Goal: Task Accomplishment & Management: Manage account settings

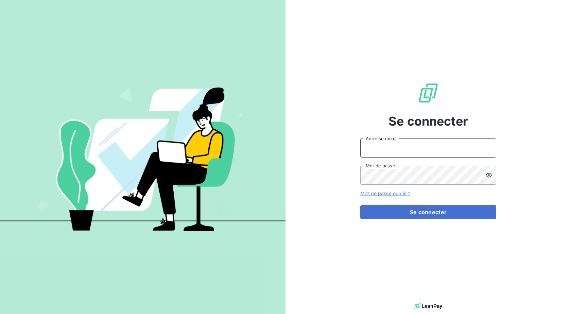
click at [384, 150] on input "Adresse email" at bounding box center [428, 148] width 136 height 19
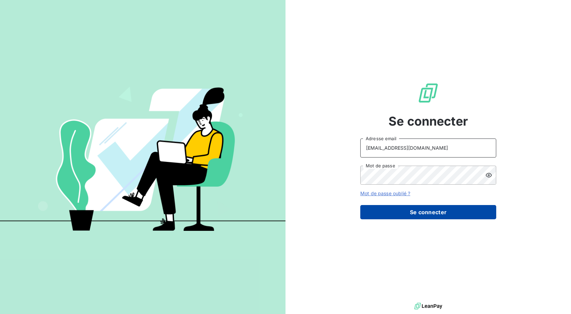
type input "[EMAIL_ADDRESS][DOMAIN_NAME]"
click at [402, 210] on button "Se connecter" at bounding box center [428, 212] width 136 height 14
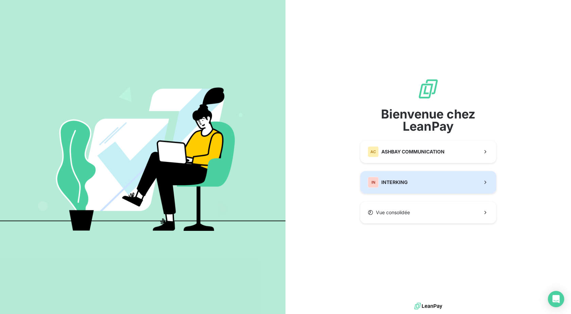
click at [399, 180] on span "INTERKING" at bounding box center [394, 182] width 27 height 7
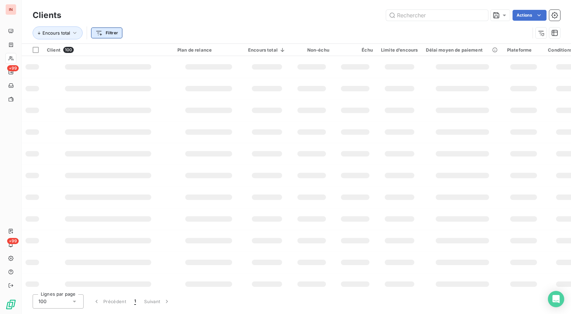
click at [97, 33] on html "IN +99 +99 Clients Actions Encours total Filtrer Client 100 Plan de relance Enc…" at bounding box center [285, 157] width 571 height 314
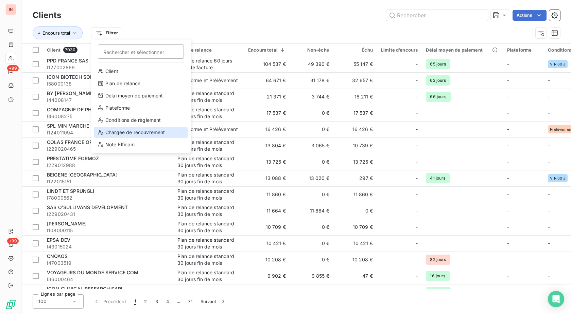
click at [129, 133] on div "Chargée de recouvrement" at bounding box center [141, 132] width 94 height 11
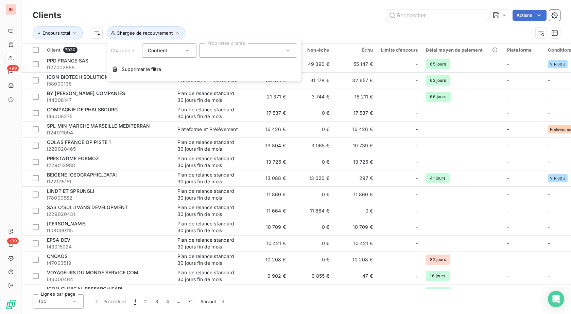
click at [220, 48] on div at bounding box center [248, 51] width 98 height 14
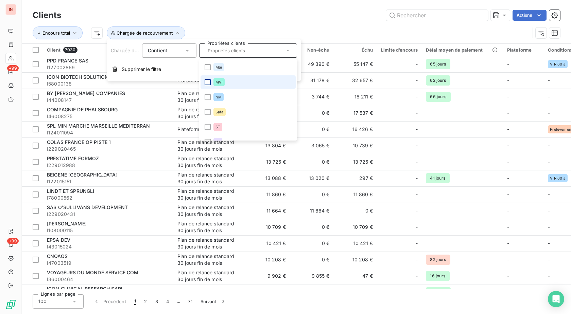
click at [207, 83] on div at bounding box center [208, 82] width 6 height 6
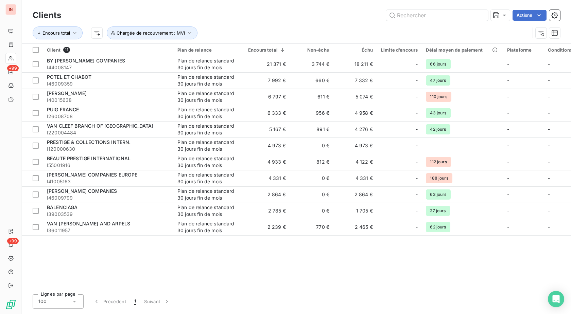
click at [280, 26] on div "Encours total Chargée de recouvrement : MVI" at bounding box center [296, 32] width 527 height 21
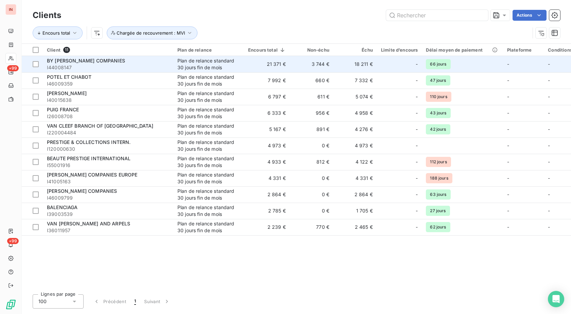
click at [125, 61] on span "BY [PERSON_NAME] COMPANIES" at bounding box center [86, 61] width 78 height 6
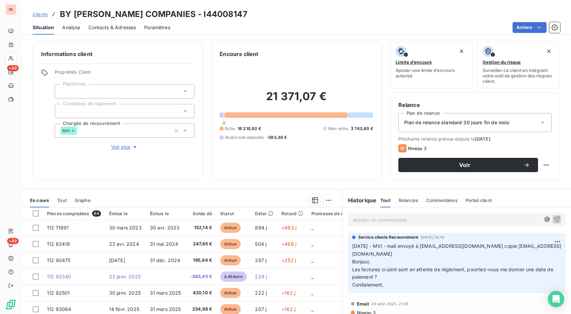
click at [398, 252] on p "[DATE] - MVI - mail envoyé à [EMAIL_ADDRESS][DOMAIN_NAME] copie [EMAIL_ADDRESS]…" at bounding box center [456, 266] width 209 height 47
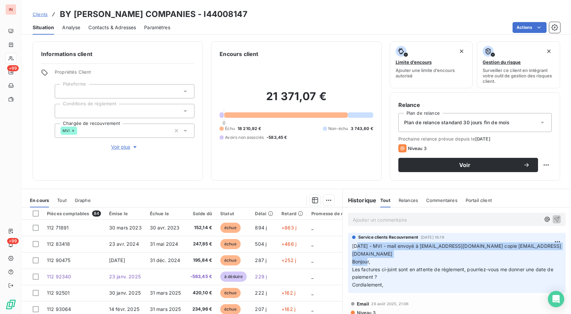
drag, startPoint x: 355, startPoint y: 247, endPoint x: 430, endPoint y: 257, distance: 75.4
click at [430, 257] on p "[DATE] - MVI - mail envoyé à [EMAIL_ADDRESS][DOMAIN_NAME] copie [EMAIL_ADDRESS]…" at bounding box center [456, 266] width 209 height 47
copy span "/09/2025 - MVI - mail envoyé à [EMAIL_ADDRESS][DOMAIN_NAME] copie [EMAIL_ADDRES…"
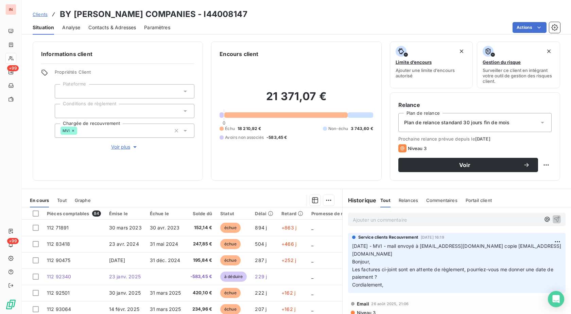
click at [406, 220] on p "Ajouter un commentaire ﻿" at bounding box center [447, 220] width 188 height 8
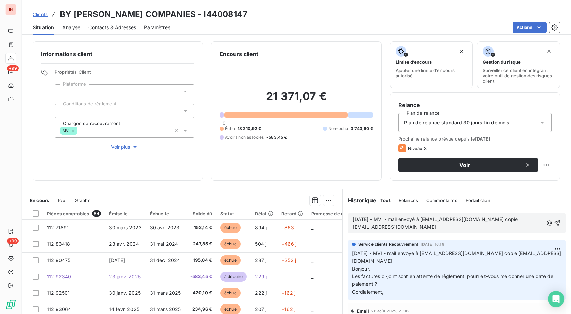
click at [357, 231] on p "[DATE] - MVI - mail envoyé à [EMAIL_ADDRESS][DOMAIN_NAME] copie [EMAIL_ADDRESS]…" at bounding box center [448, 224] width 190 height 16
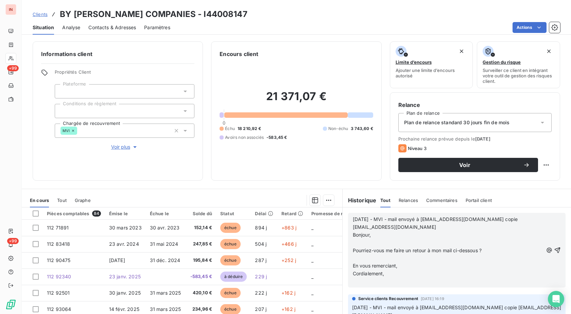
click at [361, 244] on p "﻿" at bounding box center [448, 243] width 190 height 8
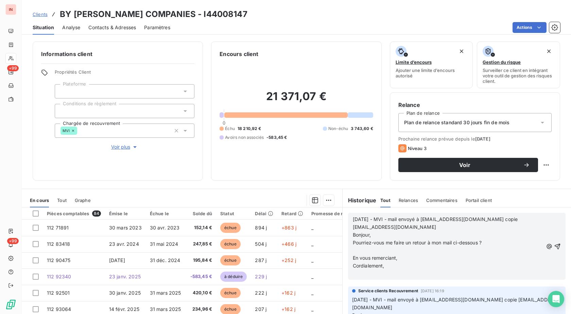
click at [362, 252] on p "﻿" at bounding box center [448, 251] width 190 height 8
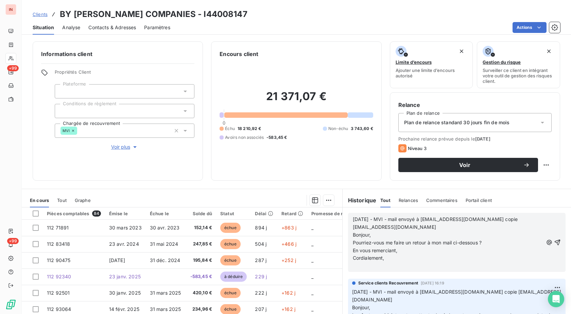
click at [362, 265] on p "﻿" at bounding box center [448, 266] width 190 height 8
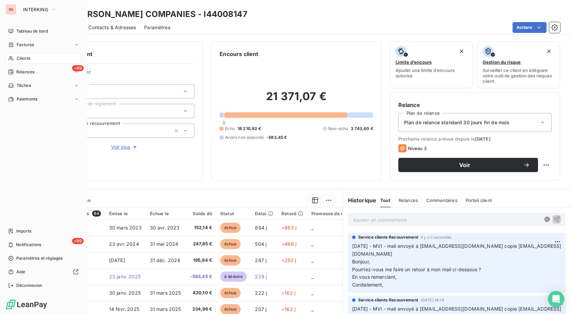
click at [15, 57] on div "Clients" at bounding box center [43, 58] width 76 height 11
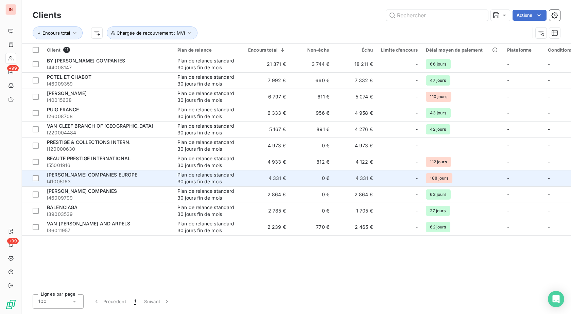
click at [171, 177] on td "[PERSON_NAME] COMPANIES EUROPE I41005163" at bounding box center [108, 178] width 131 height 16
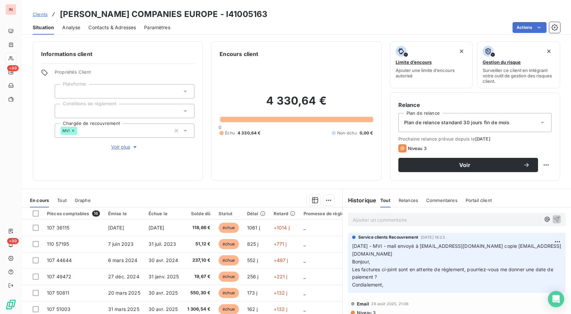
drag, startPoint x: 364, startPoint y: 248, endPoint x: 444, endPoint y: 254, distance: 80.4
click at [444, 254] on p "[DATE] - MVI - mail envoyé à [EMAIL_ADDRESS][DOMAIN_NAME] copie [EMAIL_ADDRESS]…" at bounding box center [456, 266] width 209 height 47
copy span "/09/2025 - MVI - mail envoyé à [EMAIL_ADDRESS][DOMAIN_NAME] copie [EMAIL_ADDRES…"
click at [426, 223] on p "Ajouter un commentaire ﻿" at bounding box center [447, 220] width 188 height 8
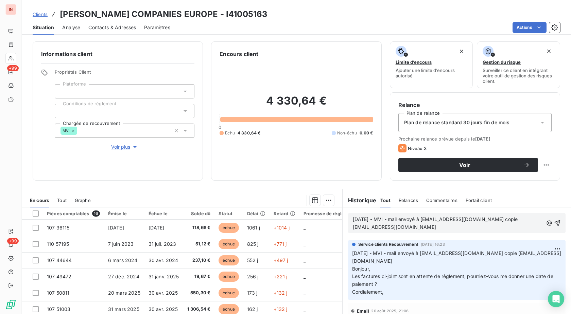
click at [452, 225] on p "[DATE] - MVI - mail envoyé à [EMAIL_ADDRESS][DOMAIN_NAME] copie [EMAIL_ADDRESS]…" at bounding box center [448, 224] width 190 height 16
click at [355, 231] on p "[DATE] - MVI - mail envoyé à [EMAIL_ADDRESS][DOMAIN_NAME] copie [EMAIL_ADDRESS]…" at bounding box center [448, 224] width 190 height 16
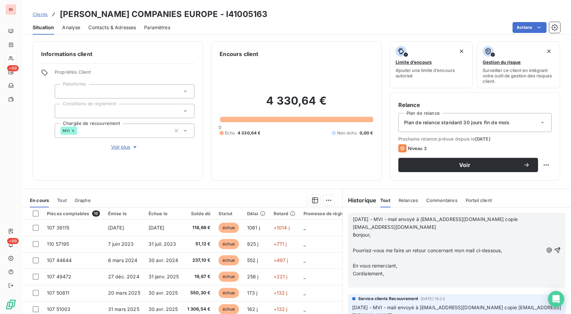
click at [363, 242] on p "﻿" at bounding box center [448, 243] width 190 height 8
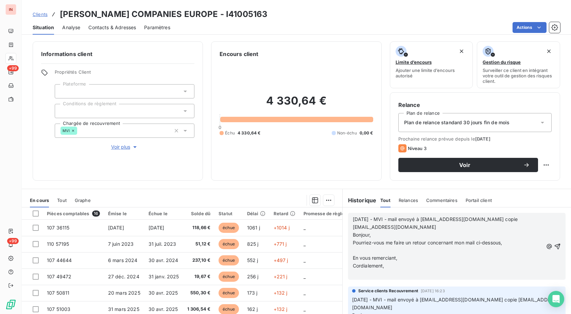
click at [360, 250] on p "﻿" at bounding box center [448, 251] width 190 height 8
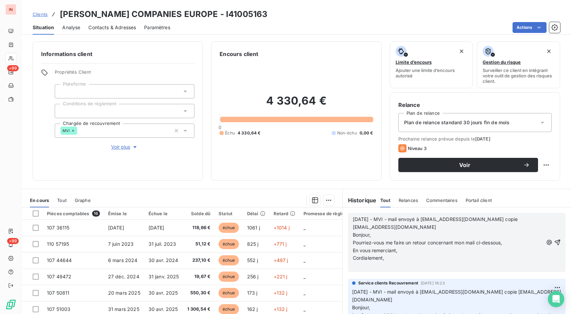
click at [358, 267] on p "﻿" at bounding box center [448, 266] width 190 height 8
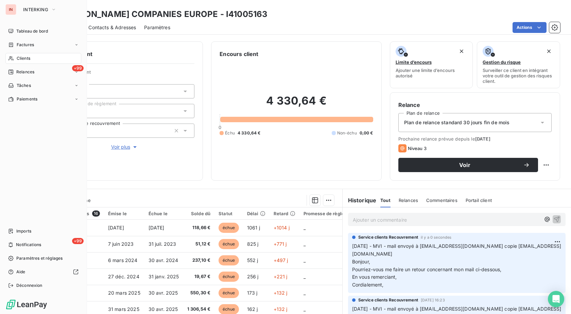
click at [12, 55] on div "Clients" at bounding box center [43, 58] width 76 height 11
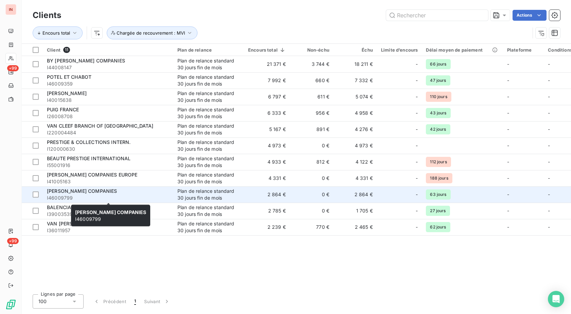
click at [117, 192] on div "[PERSON_NAME] COMPANIES" at bounding box center [108, 191] width 122 height 7
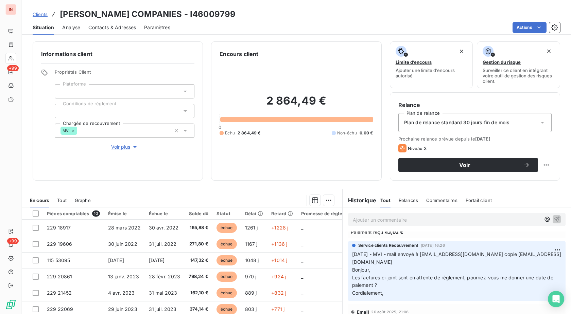
scroll to position [35, 0]
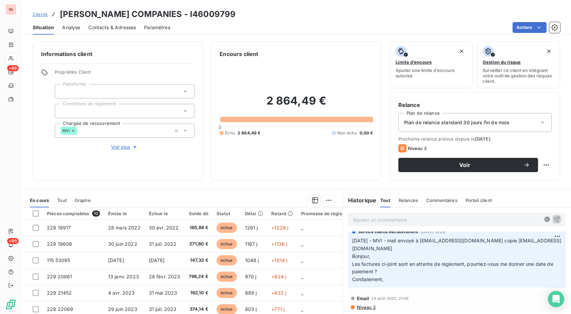
click at [388, 245] on p "[DATE] - MVI - mail envoyé à [EMAIL_ADDRESS][DOMAIN_NAME] copie [EMAIL_ADDRESS]…" at bounding box center [456, 260] width 209 height 47
drag, startPoint x: 355, startPoint y: 242, endPoint x: 445, endPoint y: 248, distance: 89.6
click at [445, 248] on p "[DATE] - MVI - mail envoyé à [EMAIL_ADDRESS][DOMAIN_NAME] copie [EMAIL_ADDRESS]…" at bounding box center [456, 260] width 209 height 47
copy span "/09/2025 - MVI - mail envoyé à [EMAIL_ADDRESS][DOMAIN_NAME] copie [EMAIL_ADDRES…"
click at [413, 218] on p "Ajouter un commentaire ﻿" at bounding box center [447, 220] width 188 height 8
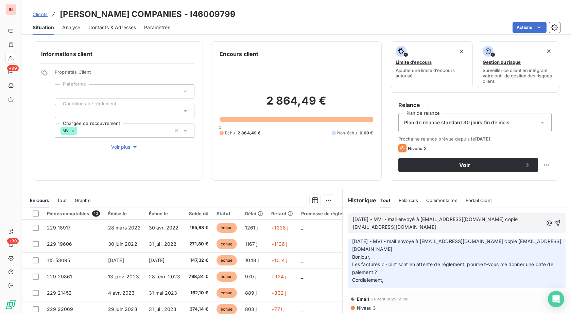
scroll to position [49, 0]
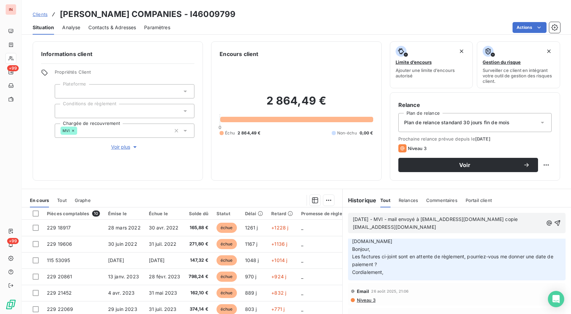
click at [411, 231] on p "[DATE] - MVI - mail envoyé à [EMAIL_ADDRESS][DOMAIN_NAME] copie [EMAIL_ADDRESS]…" at bounding box center [448, 224] width 190 height 16
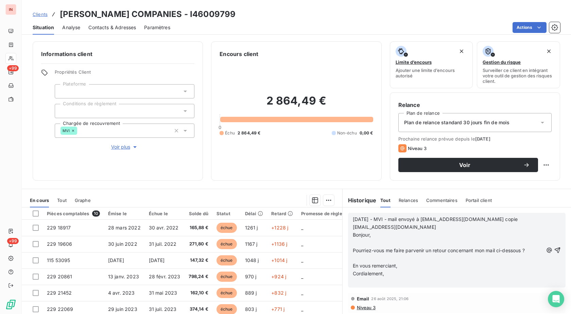
click at [369, 242] on p "﻿" at bounding box center [448, 243] width 190 height 8
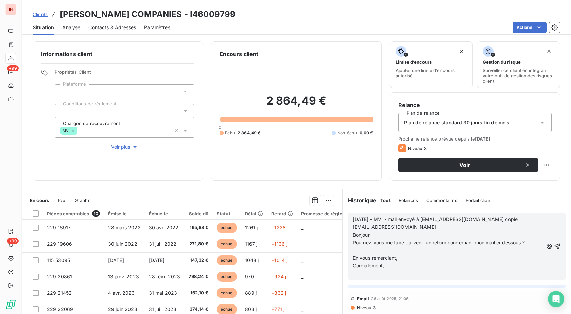
click at [359, 254] on p "﻿" at bounding box center [448, 251] width 190 height 8
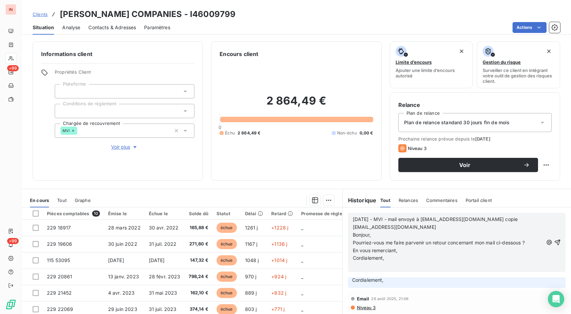
click at [360, 263] on p "﻿" at bounding box center [448, 266] width 190 height 8
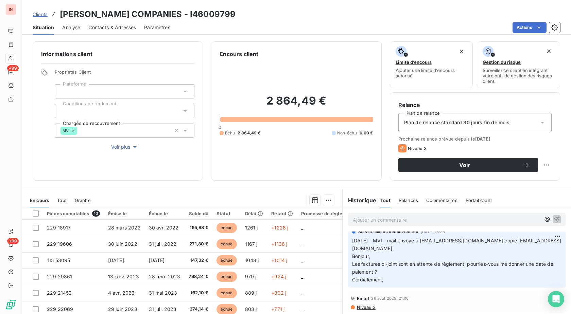
scroll to position [0, 0]
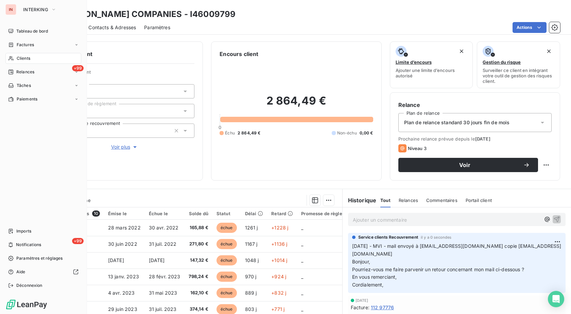
click at [13, 57] on icon at bounding box center [11, 58] width 6 height 5
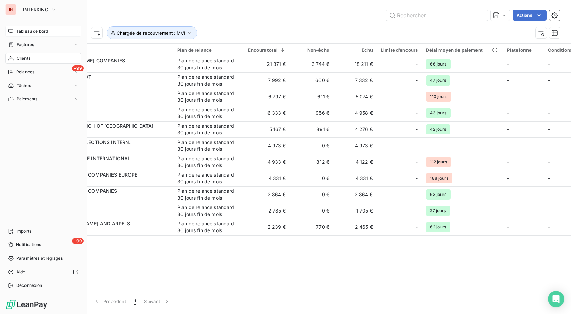
click at [22, 29] on span "Tableau de bord" at bounding box center [32, 31] width 32 height 6
